Goal: Transaction & Acquisition: Purchase product/service

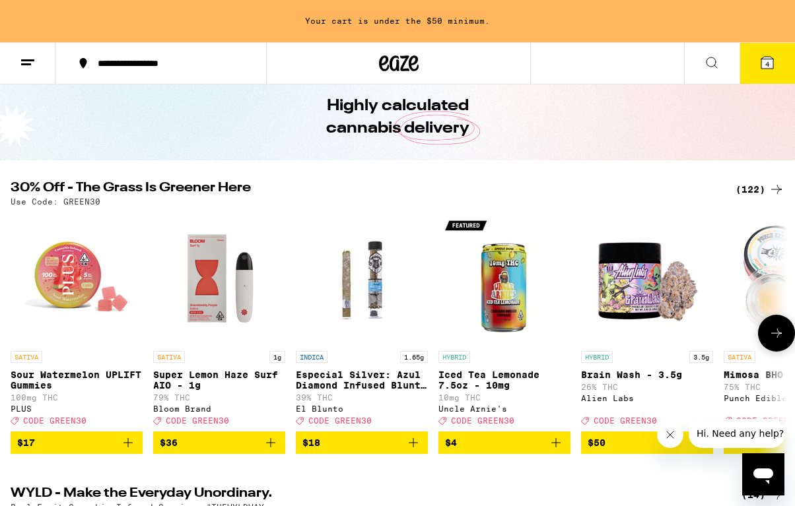
scroll to position [40, 0]
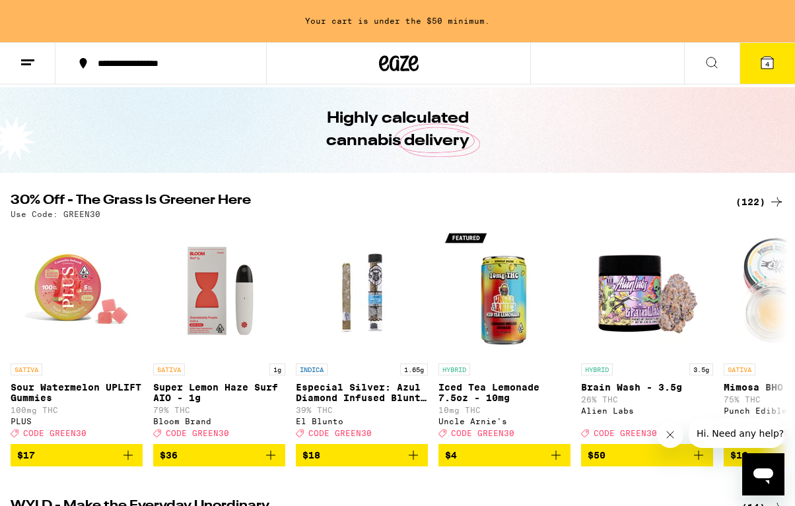
click at [763, 63] on icon at bounding box center [767, 63] width 12 height 12
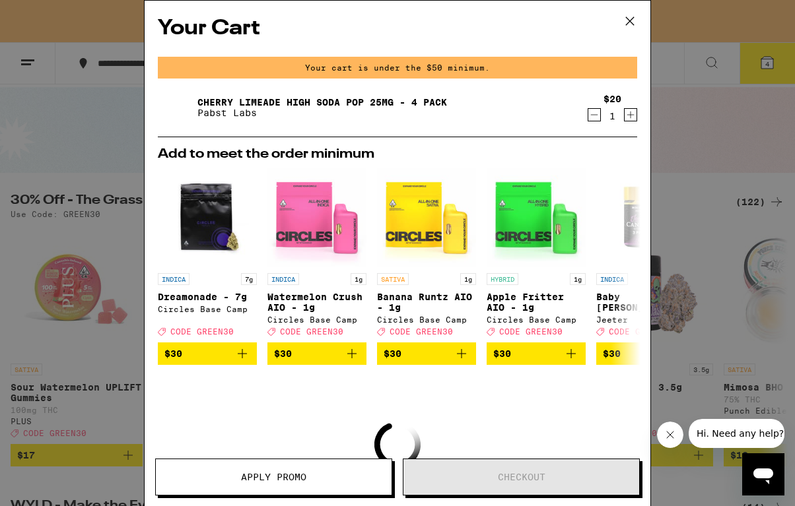
click at [628, 16] on icon at bounding box center [630, 21] width 20 height 20
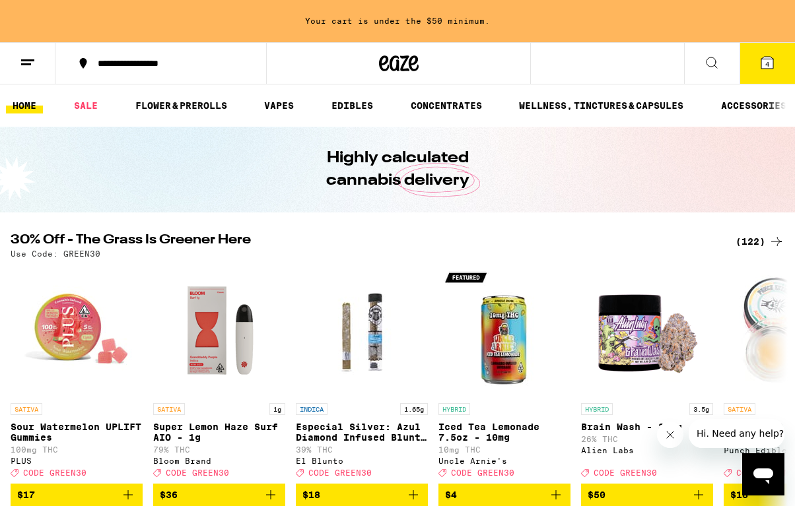
click at [764, 62] on icon at bounding box center [767, 63] width 12 height 12
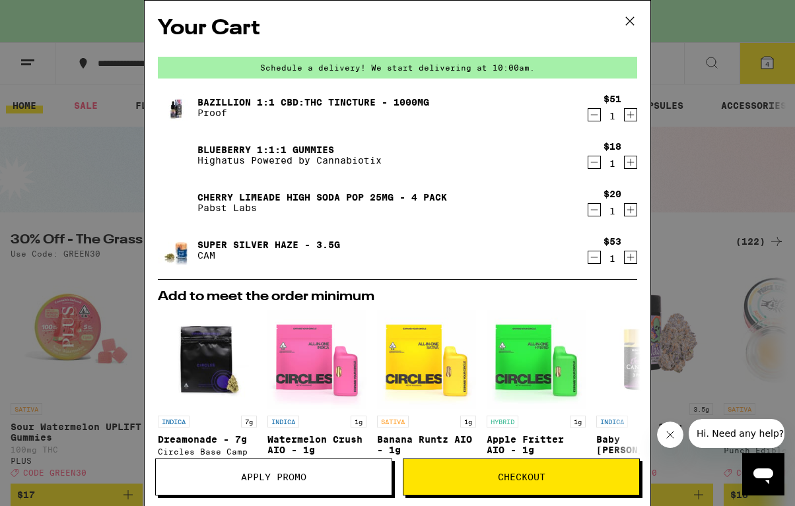
click at [592, 162] on icon "Decrement" at bounding box center [594, 162] width 7 height 0
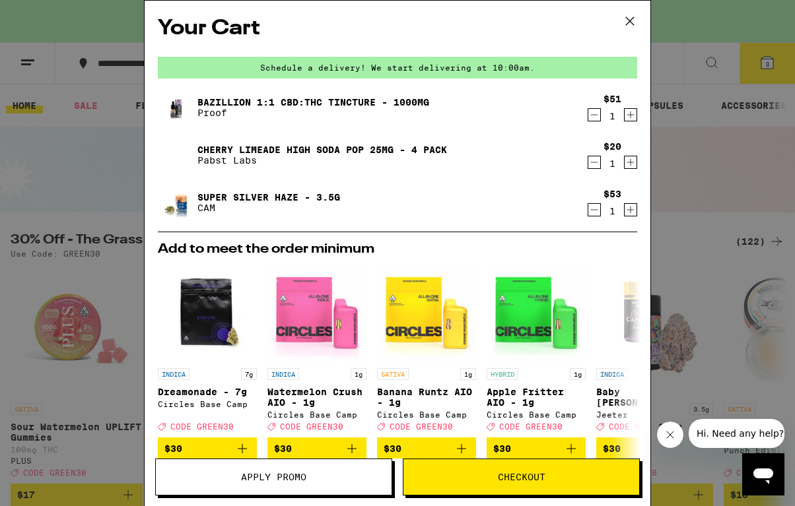
click at [593, 215] on icon "Decrement" at bounding box center [594, 210] width 12 height 16
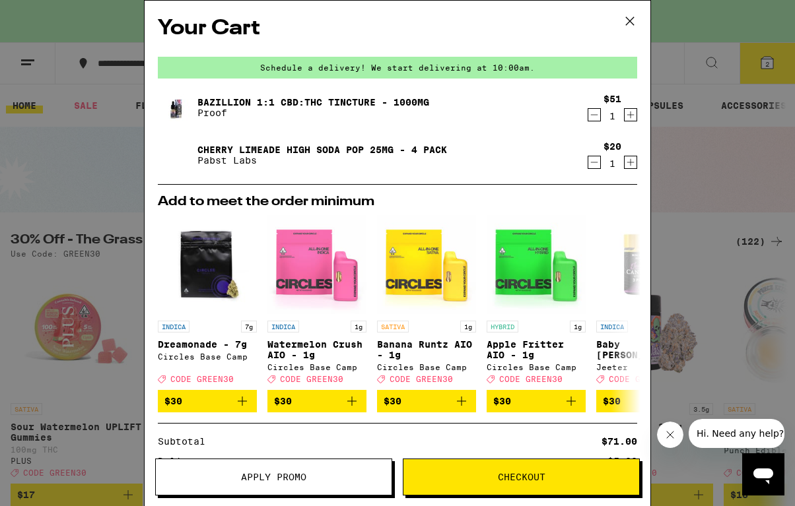
click at [317, 481] on span "Apply Promo" at bounding box center [274, 477] width 236 height 9
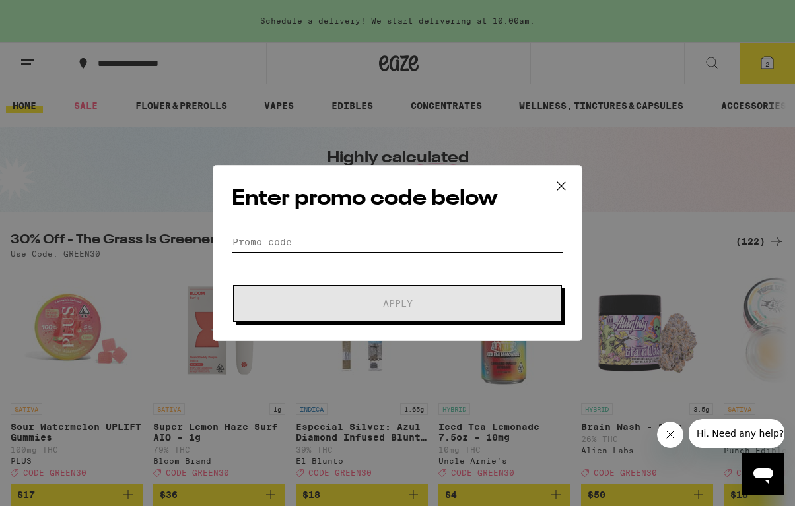
click at [347, 242] on input "Promo Code" at bounding box center [397, 242] width 331 height 20
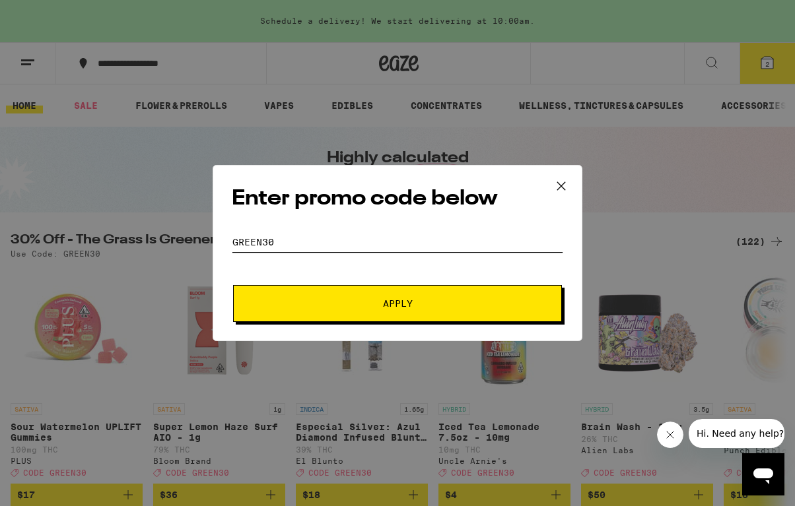
type input "green30"
click at [336, 302] on span "Apply" at bounding box center [398, 303] width 238 height 9
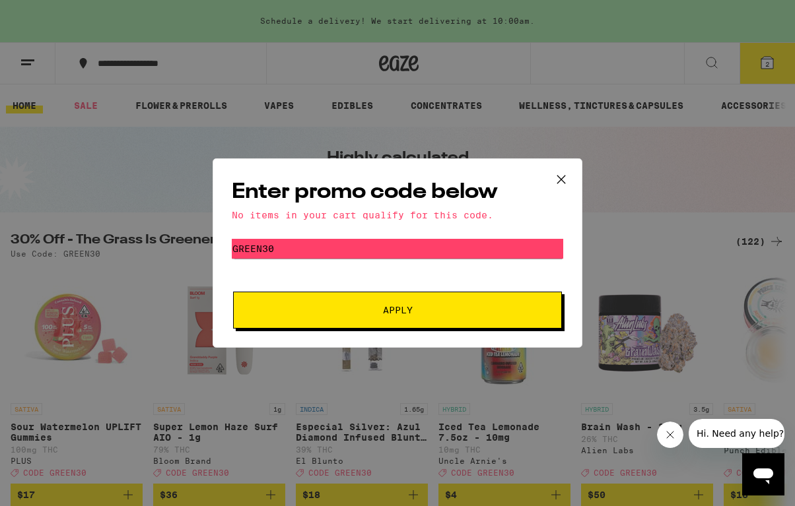
click at [558, 179] on icon at bounding box center [561, 180] width 20 height 20
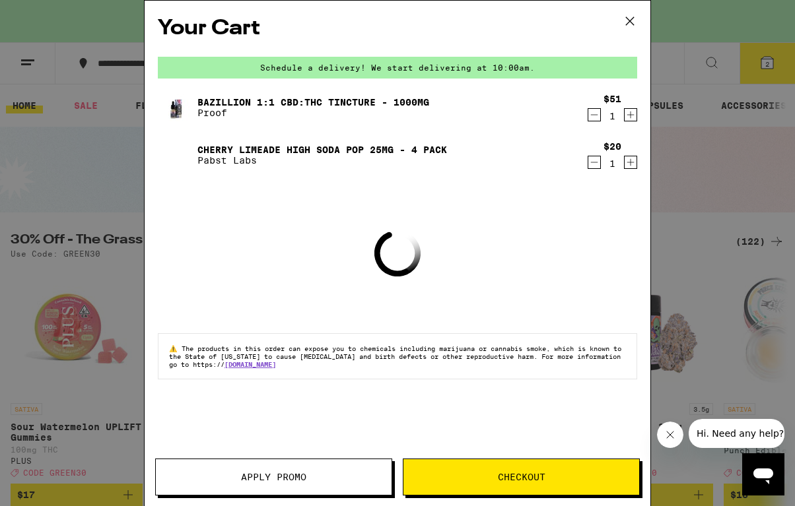
click at [719, 209] on div "Your Cart Schedule a delivery! We start delivering at 10:00am. Bazillion 1:1 CB…" at bounding box center [397, 253] width 795 height 506
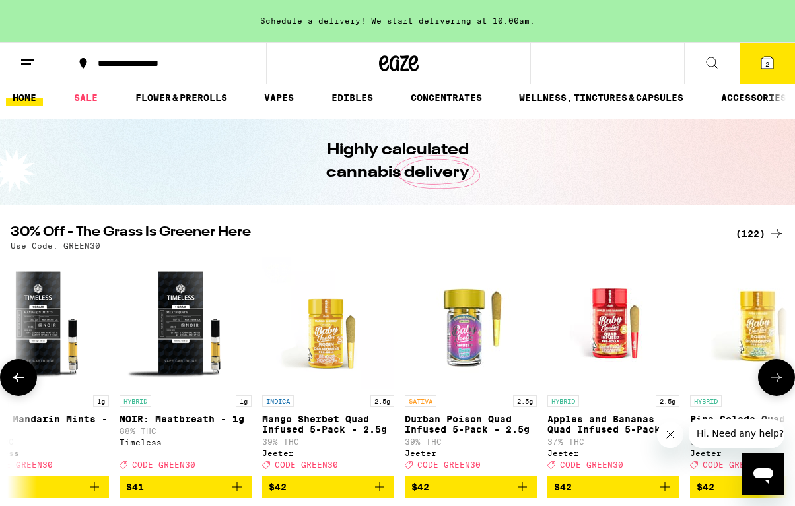
scroll to position [0, 14548]
